Goal: Information Seeking & Learning: Learn about a topic

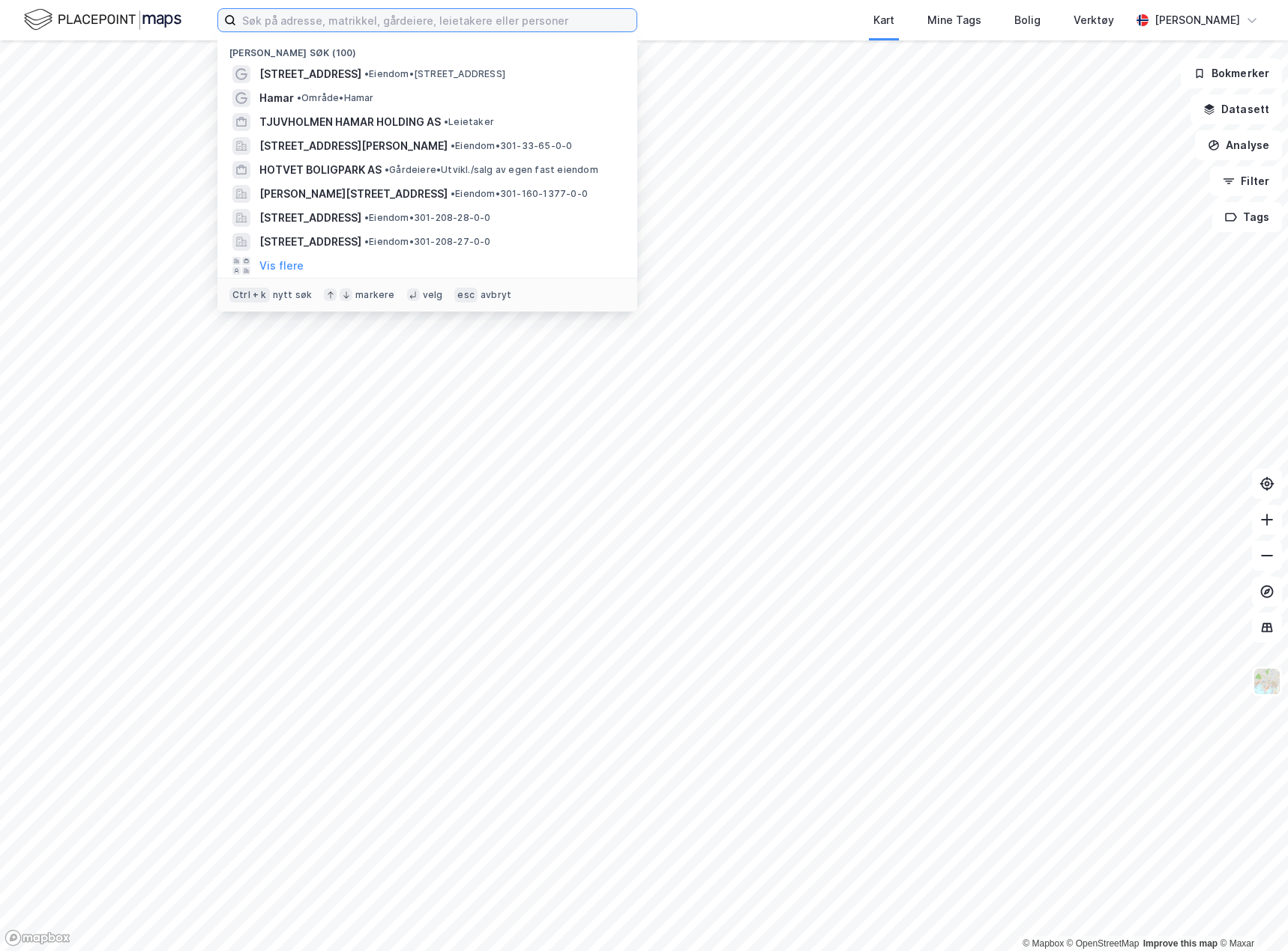
click at [462, 18] on input at bounding box center [436, 19] width 400 height 22
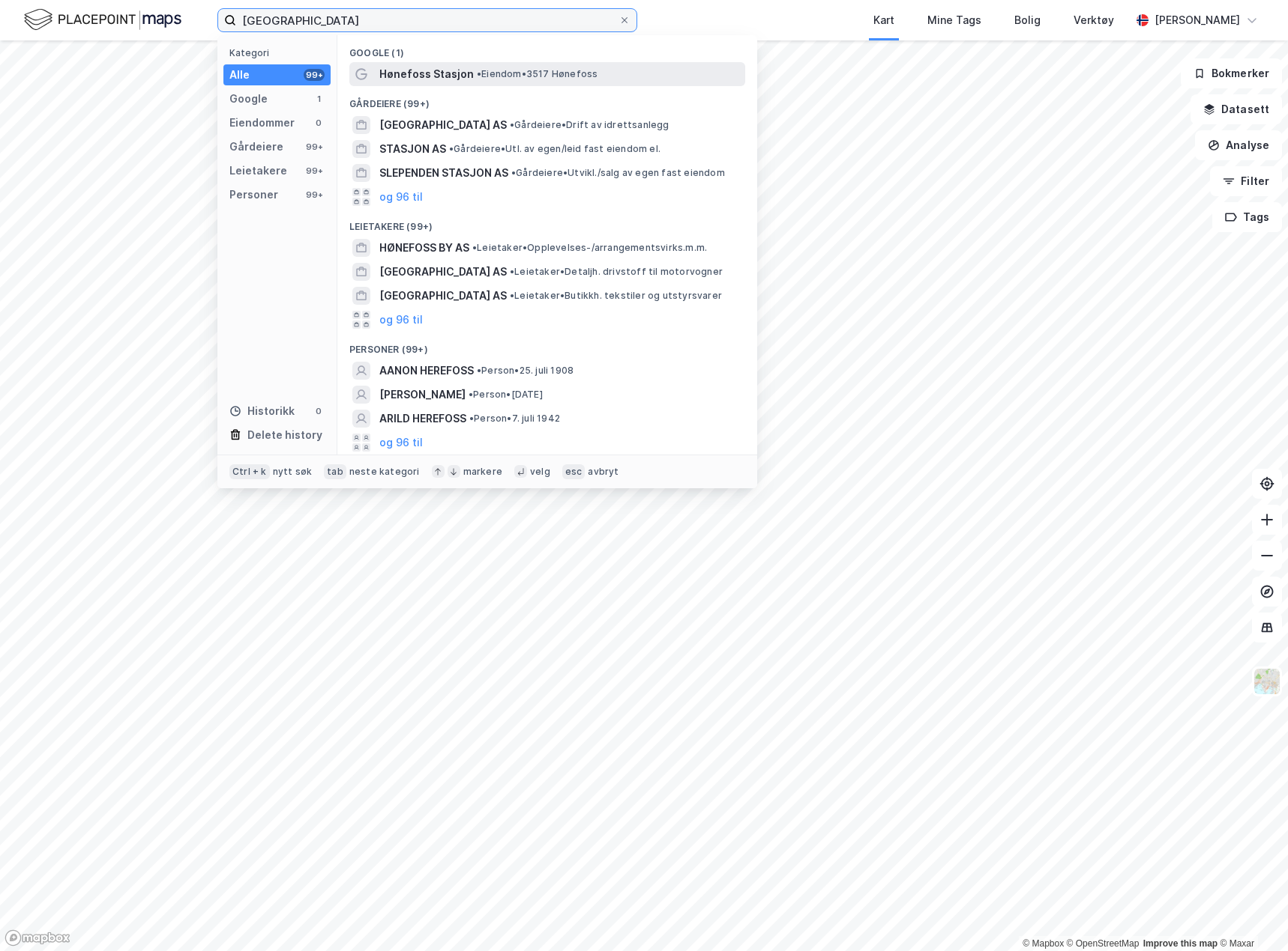
type input "[GEOGRAPHIC_DATA]"
click at [497, 75] on span "• Eiendom • 3517 [GEOGRAPHIC_DATA]" at bounding box center [537, 74] width 121 height 12
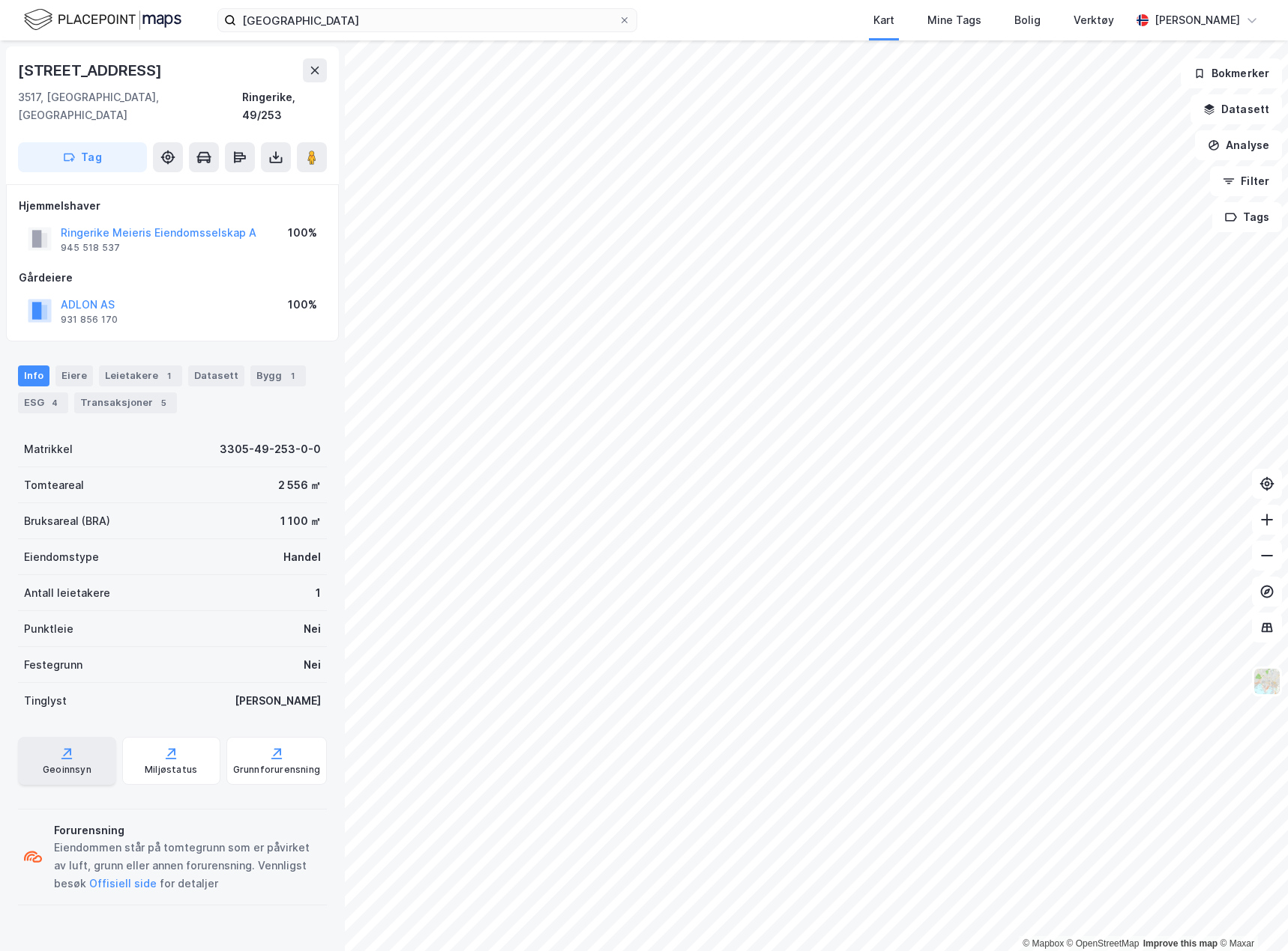
click at [79, 472] on div "Geoinnsyn" at bounding box center [67, 770] width 48 height 12
